Goal: Find specific page/section: Find specific page/section

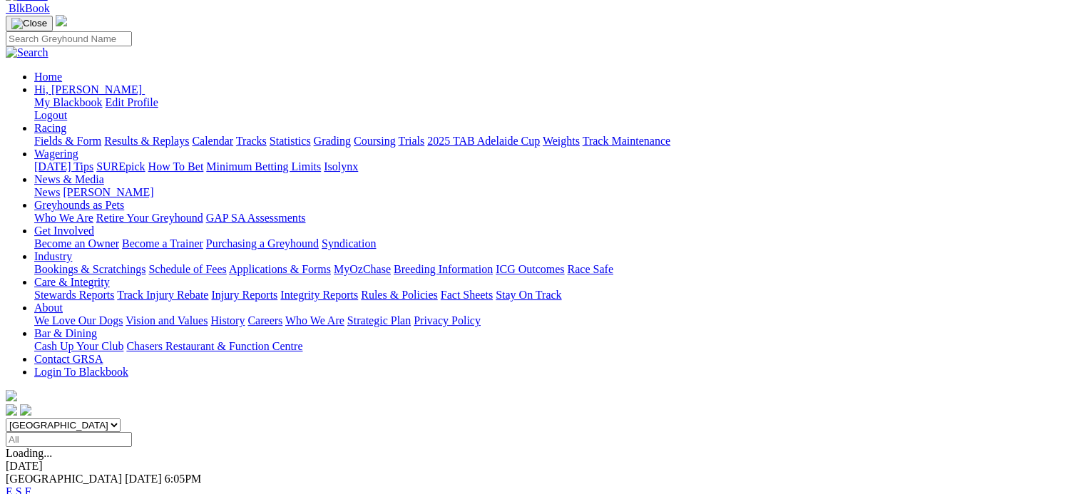
scroll to position [143, 0]
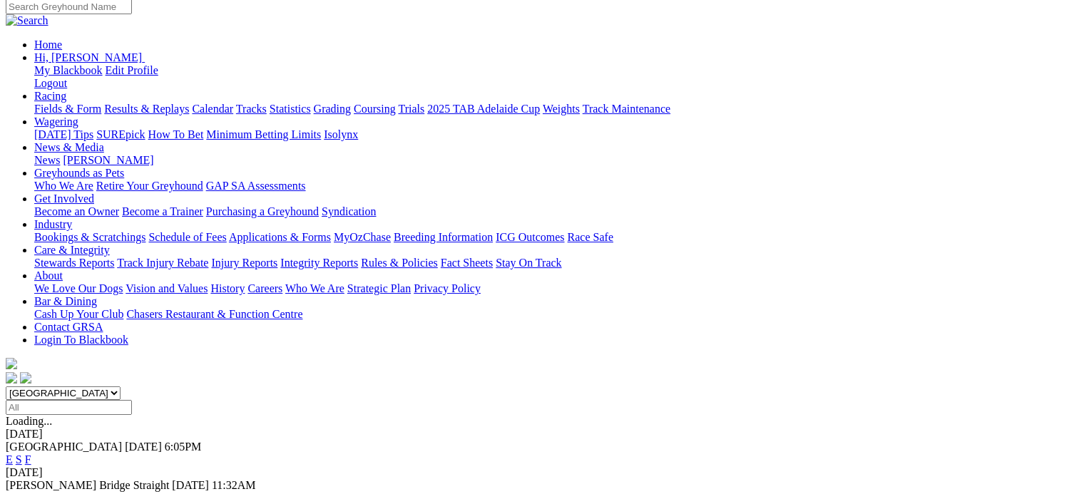
click at [31, 492] on link "F" at bounding box center [28, 498] width 6 height 12
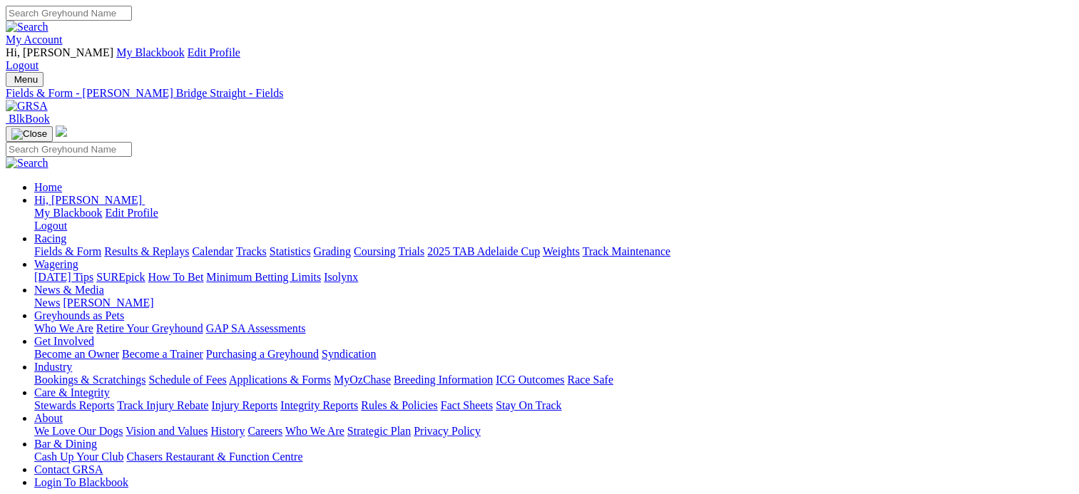
click at [48, 245] on link "Fields & Form" at bounding box center [67, 251] width 67 height 12
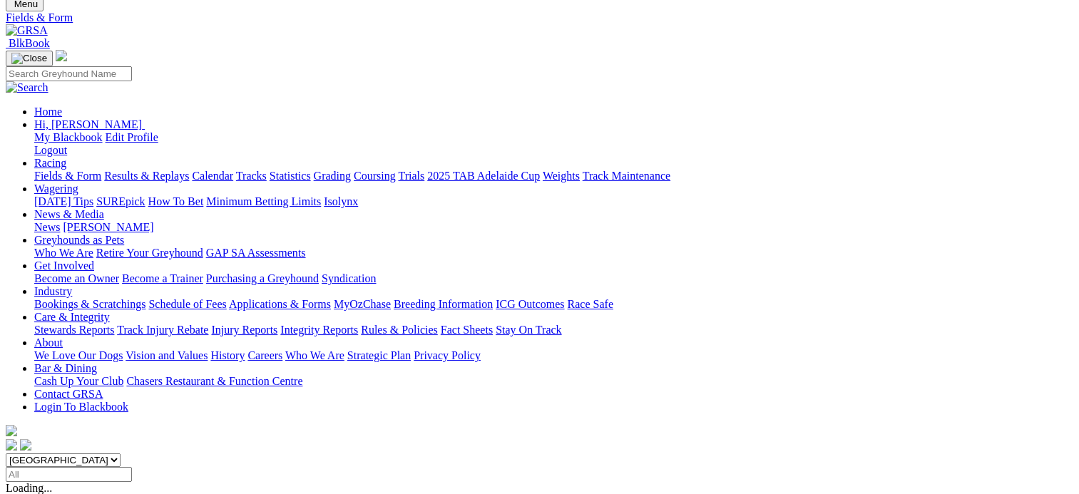
scroll to position [143, 0]
